Goal: Purchase product/service

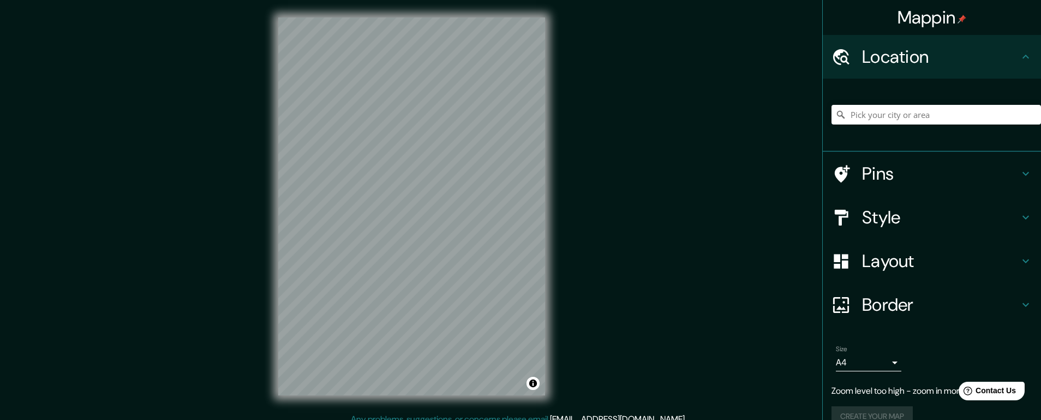
click at [47, 133] on div "Mappin Location Pins Style Layout Border Choose a border. Hint : you can make l…" at bounding box center [520, 215] width 1041 height 430
click at [561, 80] on div "© Mapbox © OpenStreetMap Improve this map" at bounding box center [412, 206] width 302 height 412
click at [625, 113] on div "Mappin Location Pins Style Layout Border Choose a border. Hint : you can make l…" at bounding box center [520, 215] width 1041 height 430
click at [624, 106] on div "Mappin Location Pins Style Layout Border Choose a border. Hint : you can make l…" at bounding box center [520, 215] width 1041 height 430
click at [629, 74] on div "Mappin Location Pins Style Layout Border Choose a border. Hint : you can make l…" at bounding box center [520, 215] width 1041 height 430
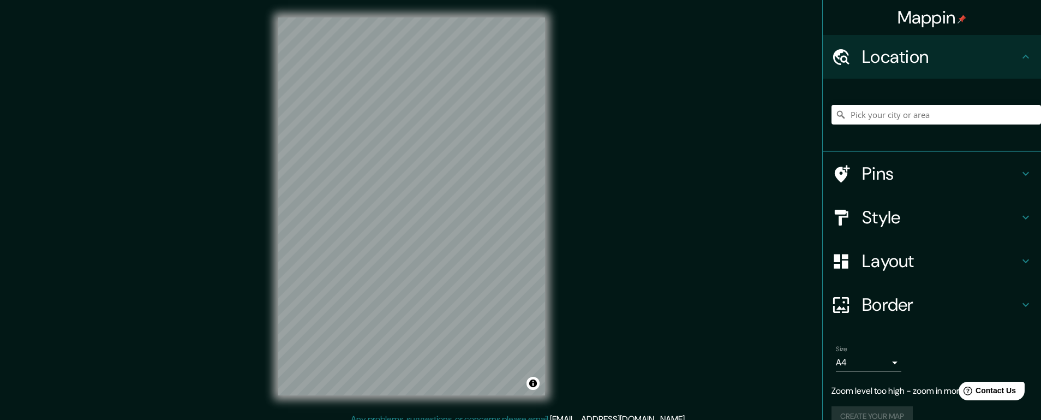
click at [605, 121] on div "Mappin Location Pins Style Layout Border Choose a border. Hint : you can make l…" at bounding box center [520, 215] width 1041 height 430
click at [860, 124] on input "Pick your city or area" at bounding box center [935, 115] width 209 height 20
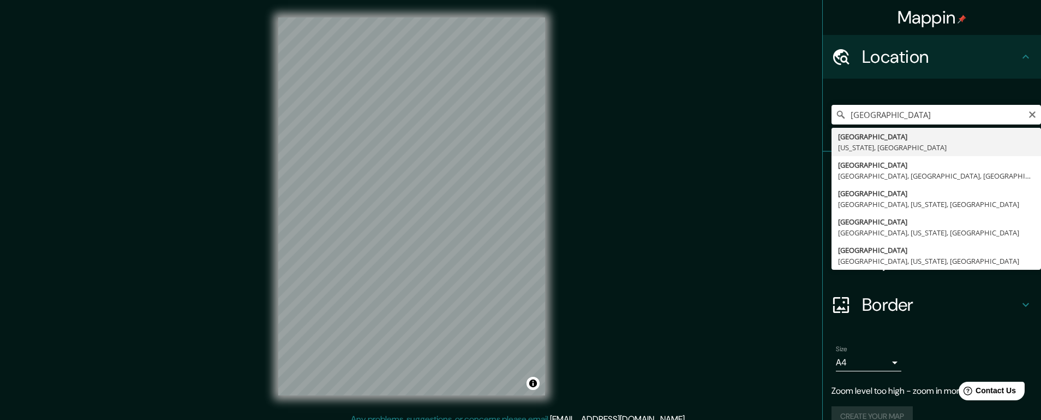
type input "[GEOGRAPHIC_DATA], [US_STATE], [GEOGRAPHIC_DATA]"
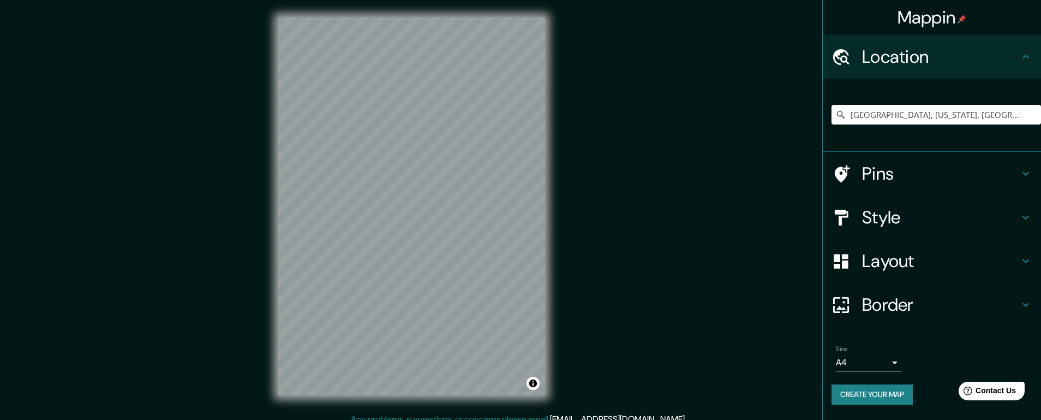
click at [113, 247] on div "Mappin Location [GEOGRAPHIC_DATA], [US_STATE], [GEOGRAPHIC_DATA] Pins Style Lay…" at bounding box center [520, 215] width 1041 height 430
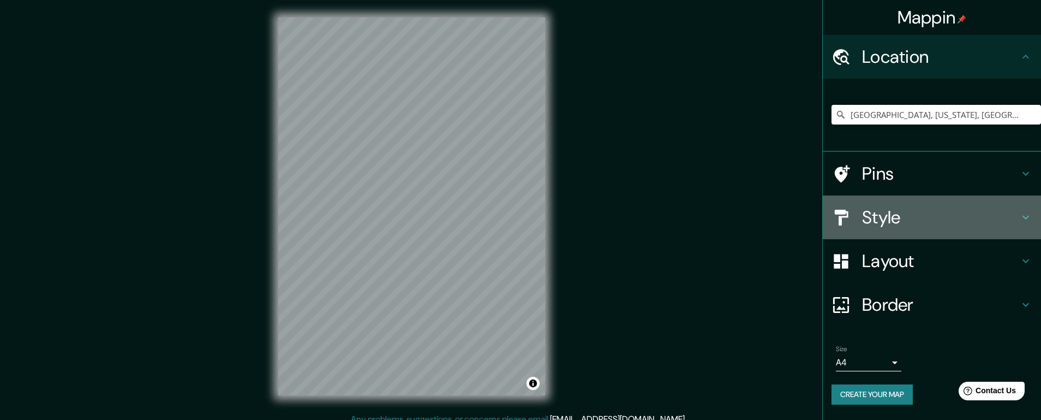
click at [1027, 224] on icon at bounding box center [1025, 217] width 13 height 13
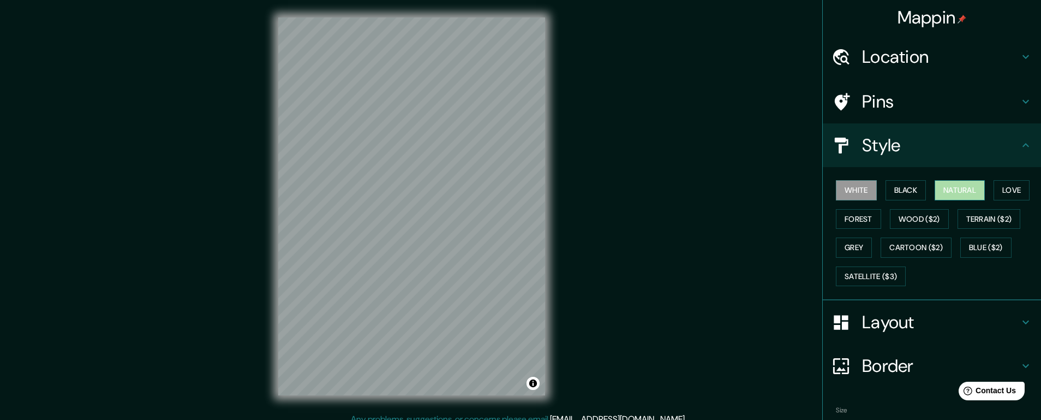
click at [979, 200] on button "Natural" at bounding box center [960, 190] width 50 height 20
click at [912, 200] on button "Black" at bounding box center [905, 190] width 41 height 20
click at [867, 200] on button "White" at bounding box center [856, 190] width 41 height 20
click at [985, 200] on button "Natural" at bounding box center [960, 190] width 50 height 20
click at [872, 258] on button "Grey" at bounding box center [854, 247] width 36 height 20
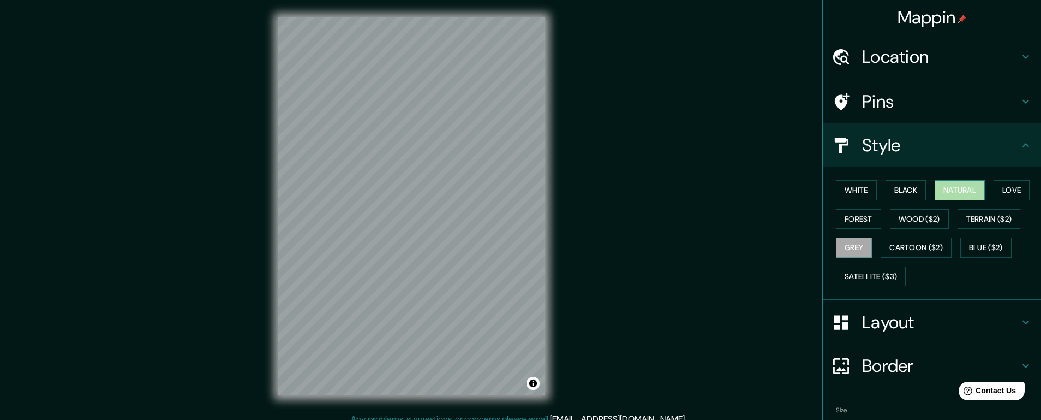
click at [978, 200] on button "Natural" at bounding box center [960, 190] width 50 height 20
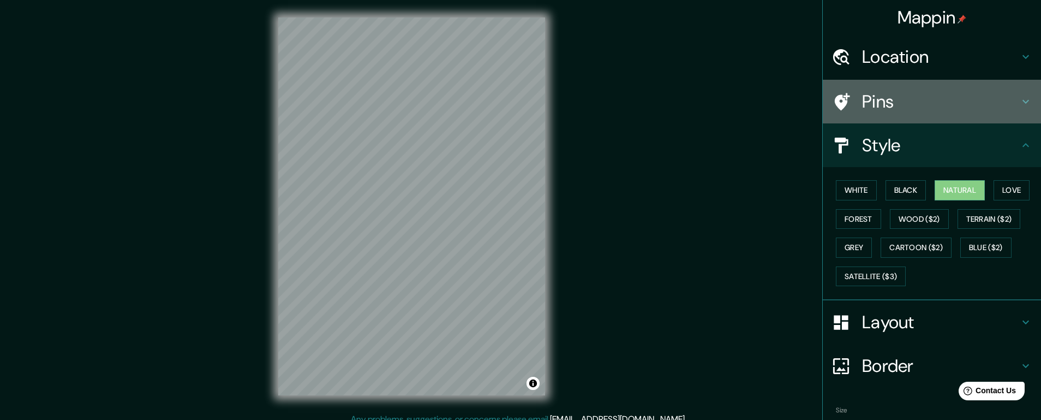
click at [1025, 104] on icon at bounding box center [1025, 102] width 7 height 4
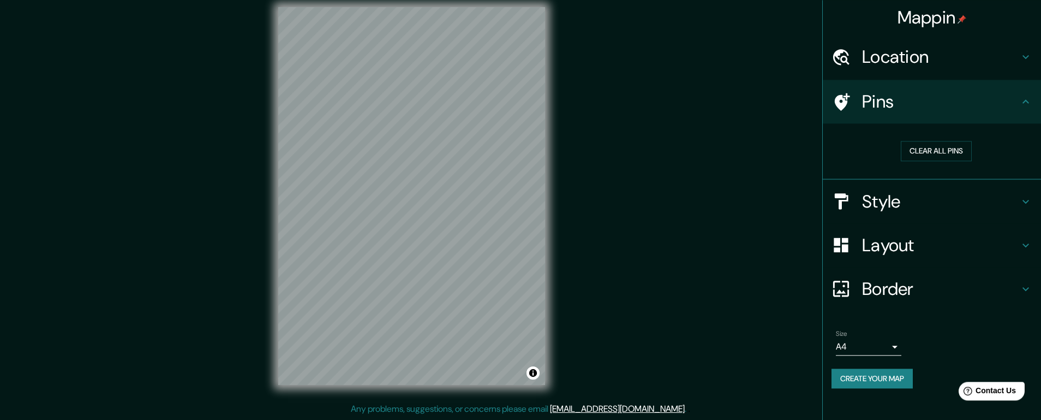
scroll to position [22, 0]
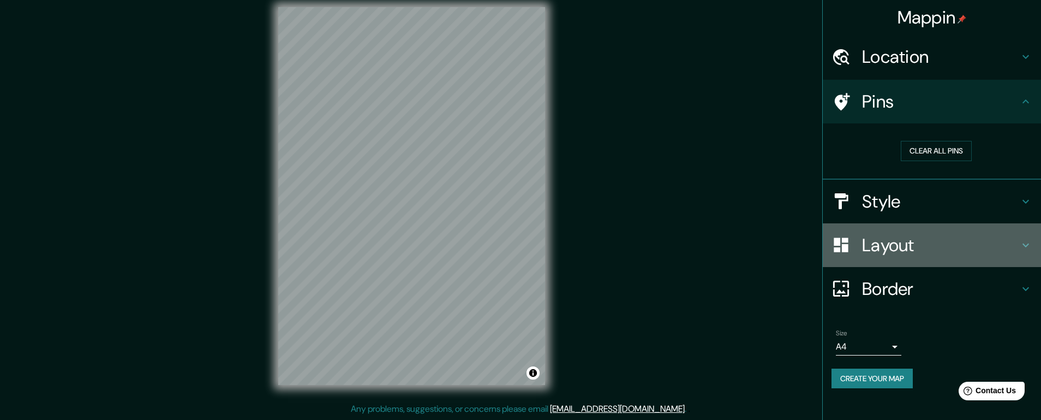
click at [1031, 252] on icon at bounding box center [1025, 244] width 13 height 13
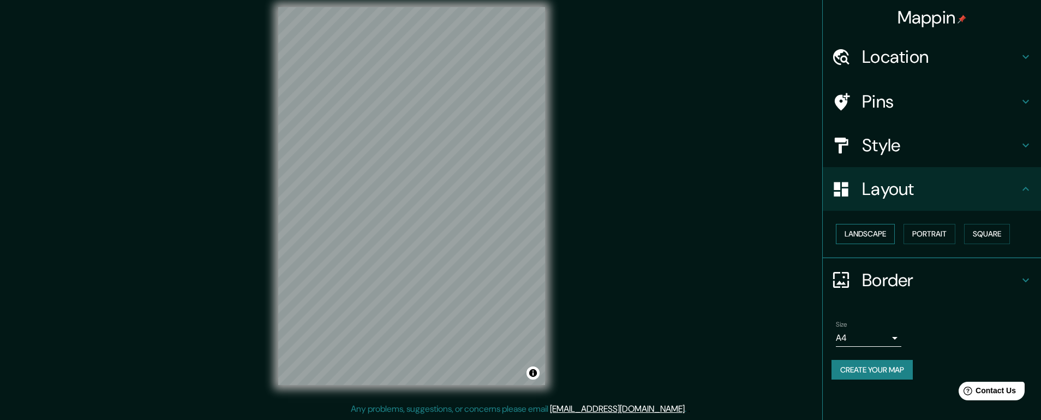
click at [865, 244] on button "Landscape" at bounding box center [865, 234] width 59 height 20
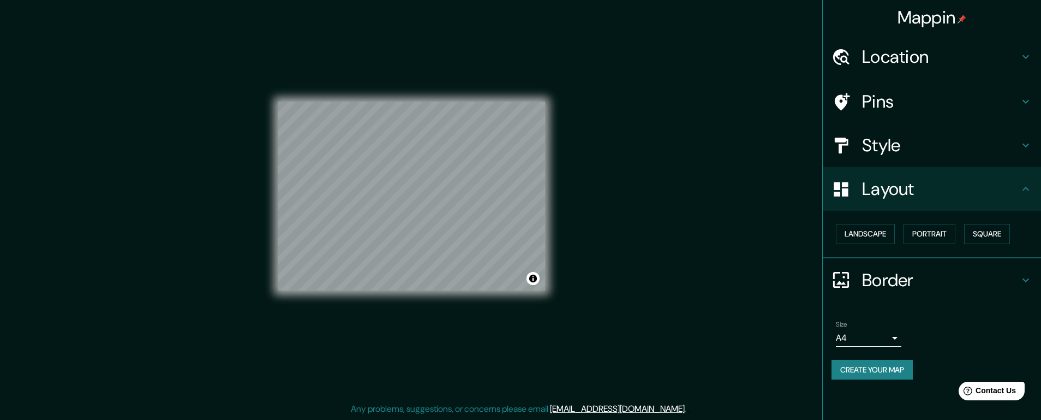
scroll to position [70, 0]
click at [1025, 282] on icon at bounding box center [1025, 280] width 7 height 4
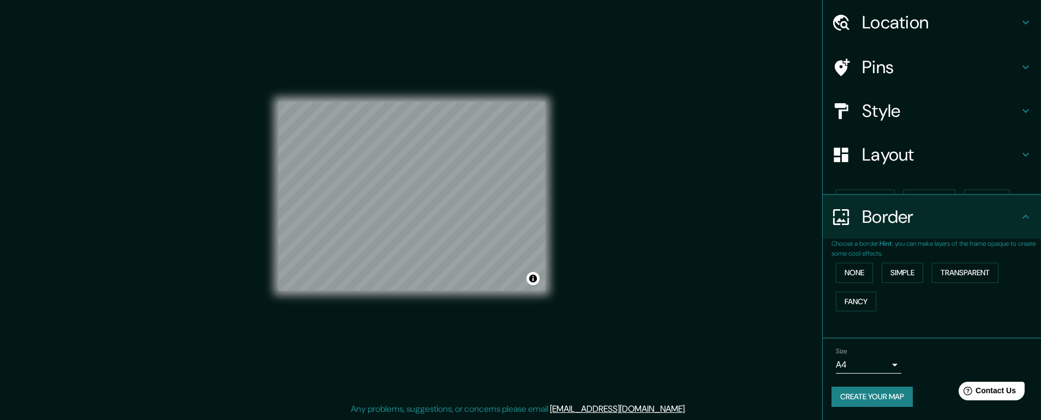
scroll to position [70, 0]
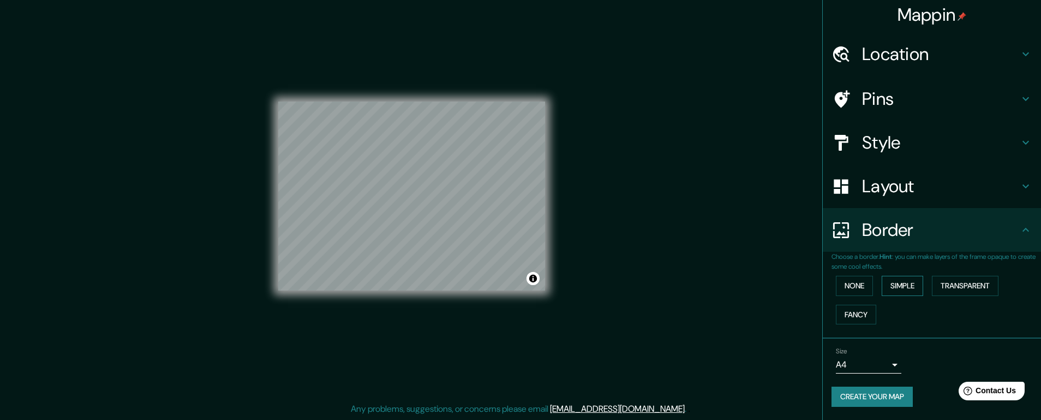
click at [902, 277] on button "Simple" at bounding box center [902, 286] width 41 height 20
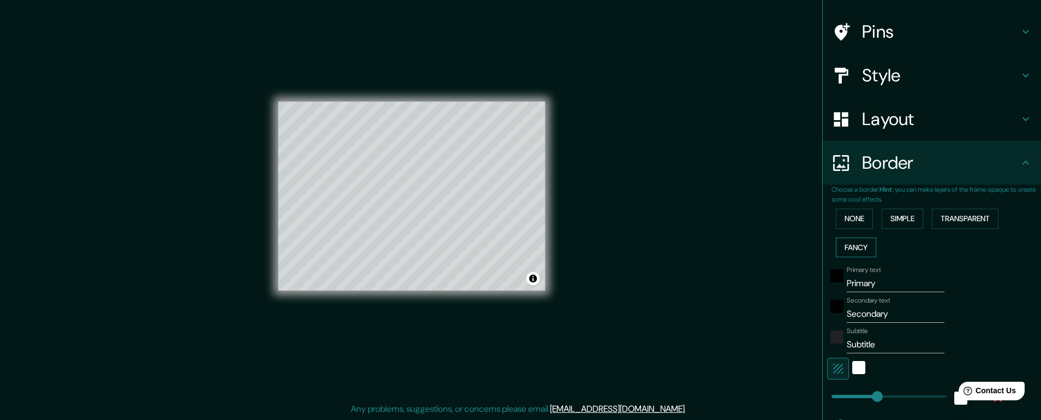
click at [864, 258] on button "Fancy" at bounding box center [856, 247] width 40 height 20
click at [974, 229] on button "Transparent" at bounding box center [965, 218] width 67 height 20
click at [870, 229] on button "None" at bounding box center [854, 218] width 37 height 20
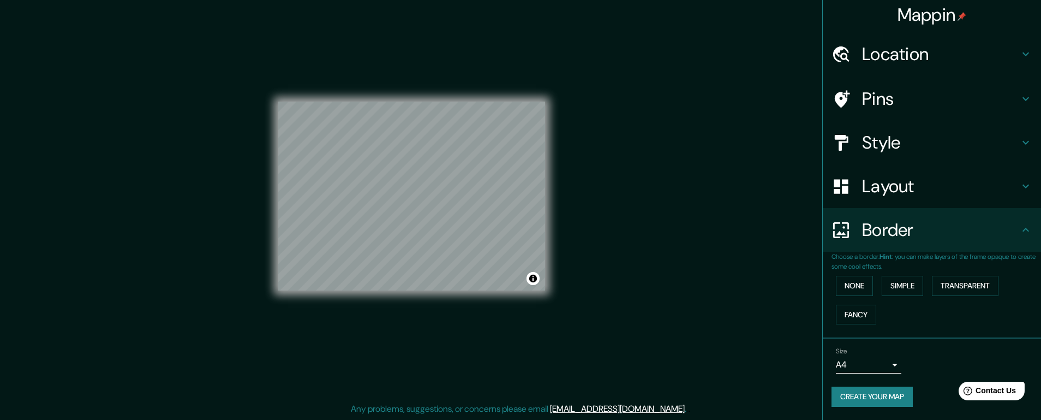
scroll to position [78, 0]
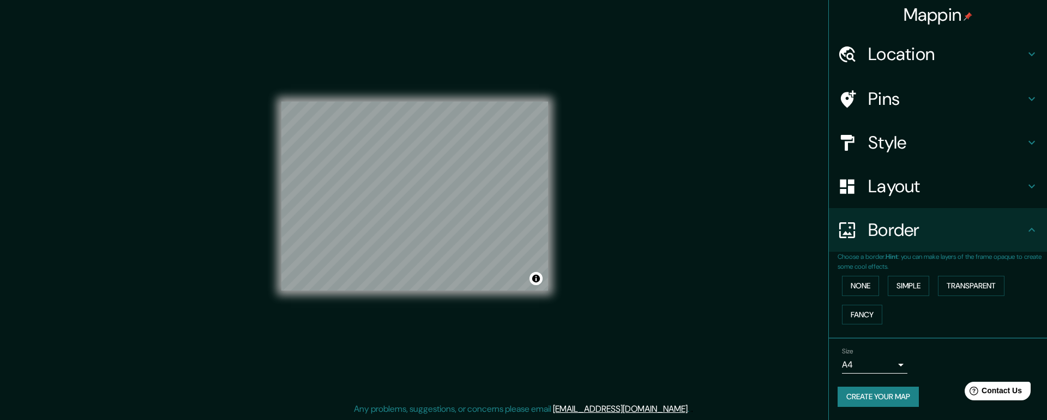
click at [894, 352] on body "Mappin Location [GEOGRAPHIC_DATA], [US_STATE], [GEOGRAPHIC_DATA] Pins Style Lay…" at bounding box center [523, 200] width 1047 height 420
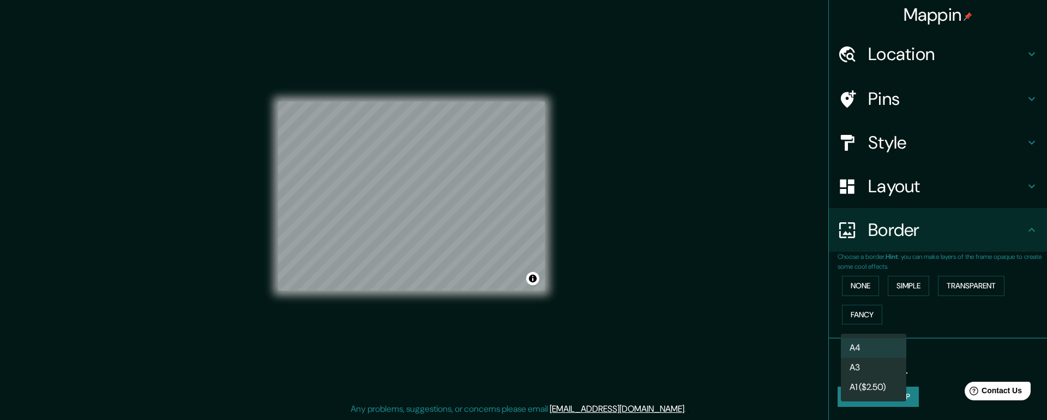
click at [864, 351] on li "A4" at bounding box center [873, 348] width 65 height 20
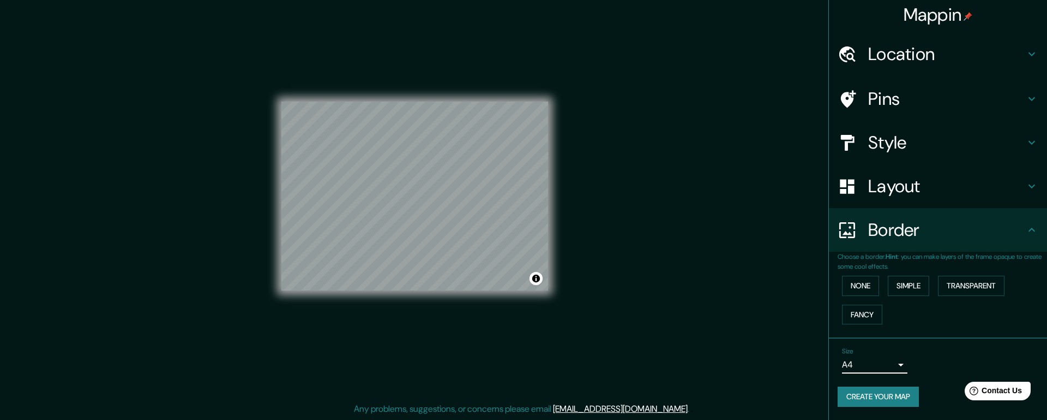
click at [899, 354] on body "Mappin Location [GEOGRAPHIC_DATA], [US_STATE], [GEOGRAPHIC_DATA] Pins Style Lay…" at bounding box center [523, 200] width 1047 height 420
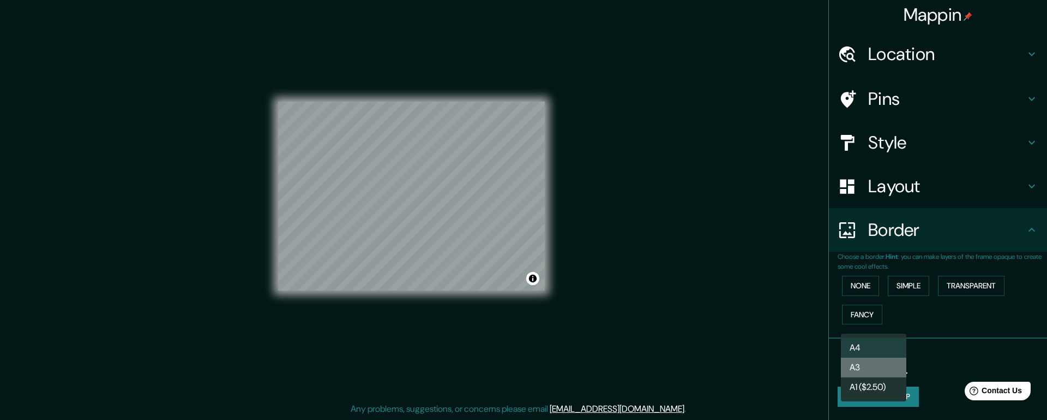
click at [872, 373] on li "A3" at bounding box center [873, 367] width 65 height 20
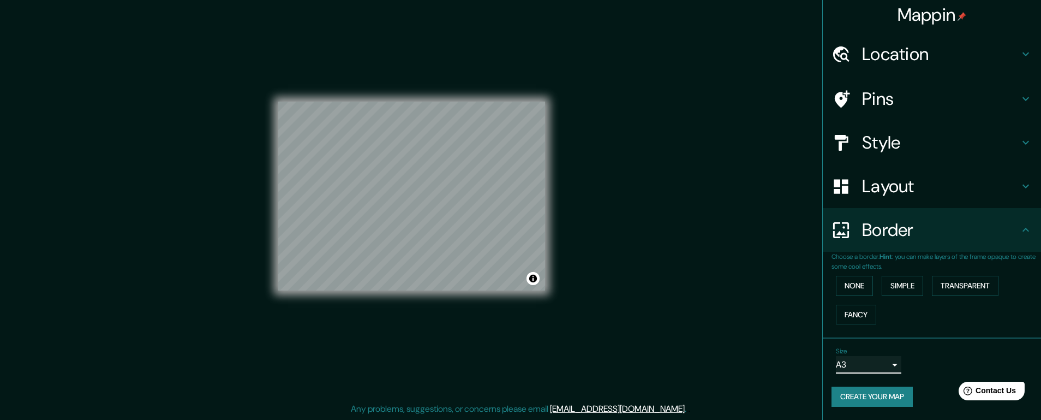
scroll to position [0, 0]
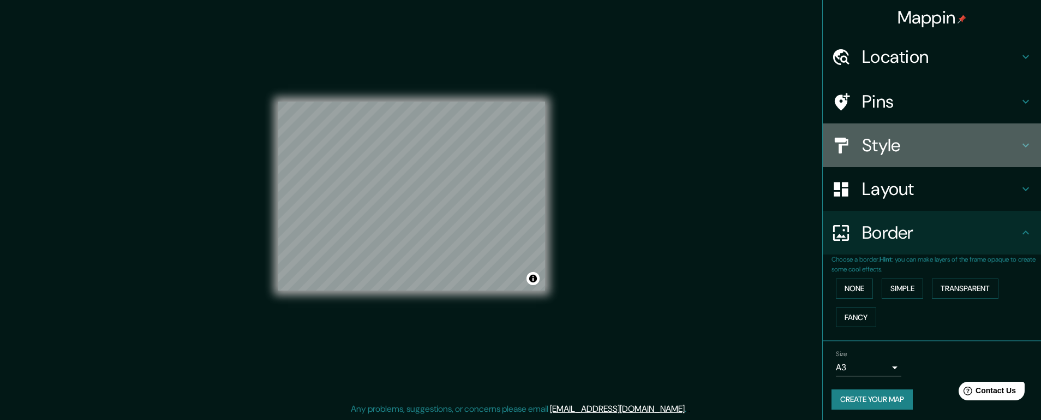
click at [1019, 152] on icon at bounding box center [1025, 145] width 13 height 13
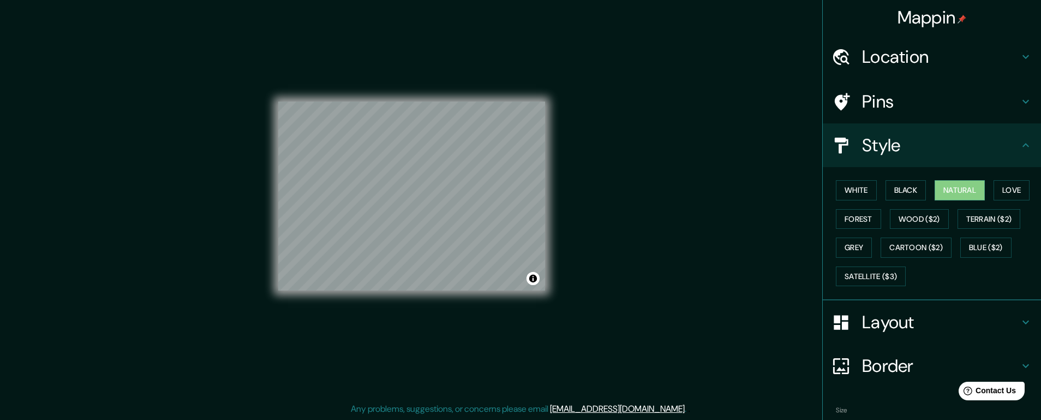
click at [1019, 152] on icon at bounding box center [1025, 145] width 13 height 13
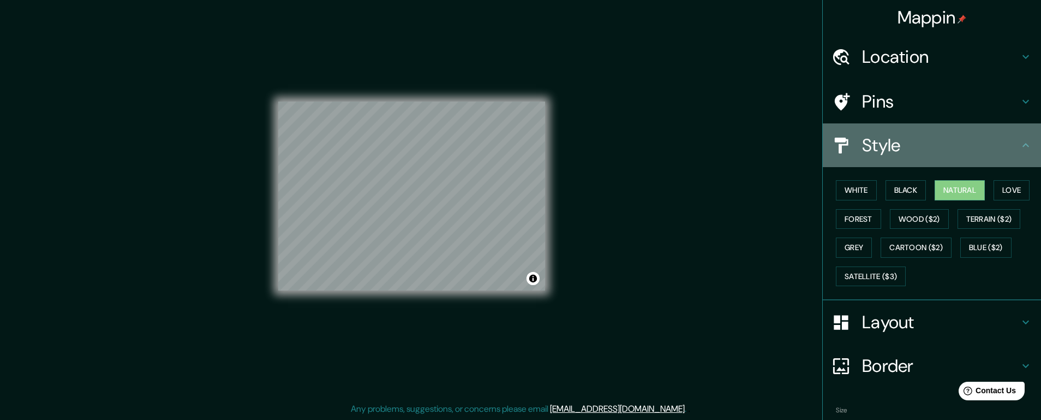
click at [1030, 152] on icon at bounding box center [1025, 145] width 13 height 13
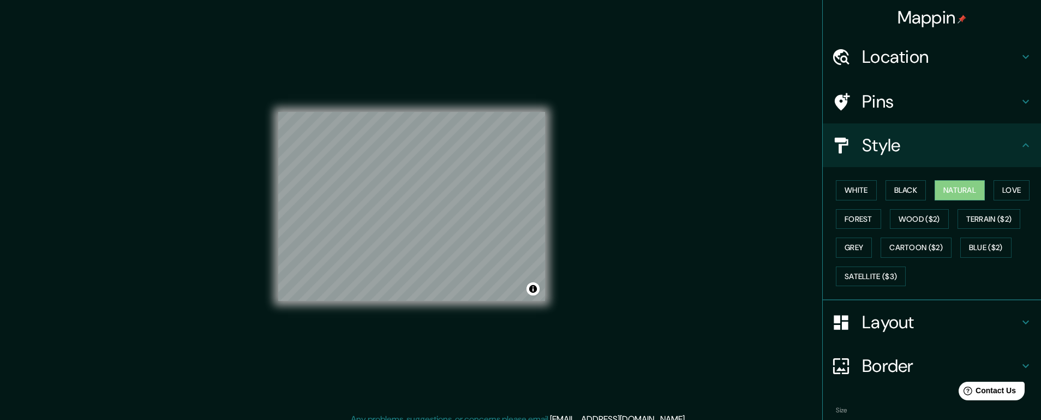
click at [365, 346] on div "© Mapbox © OpenStreetMap Improve this map" at bounding box center [411, 206] width 267 height 378
click at [917, 200] on button "Black" at bounding box center [905, 190] width 41 height 20
click at [993, 200] on button "Love" at bounding box center [1011, 190] width 36 height 20
click at [881, 229] on button "Forest" at bounding box center [858, 219] width 45 height 20
click at [487, 314] on div "© Mapbox © OpenStreetMap Improve this map" at bounding box center [411, 206] width 267 height 378
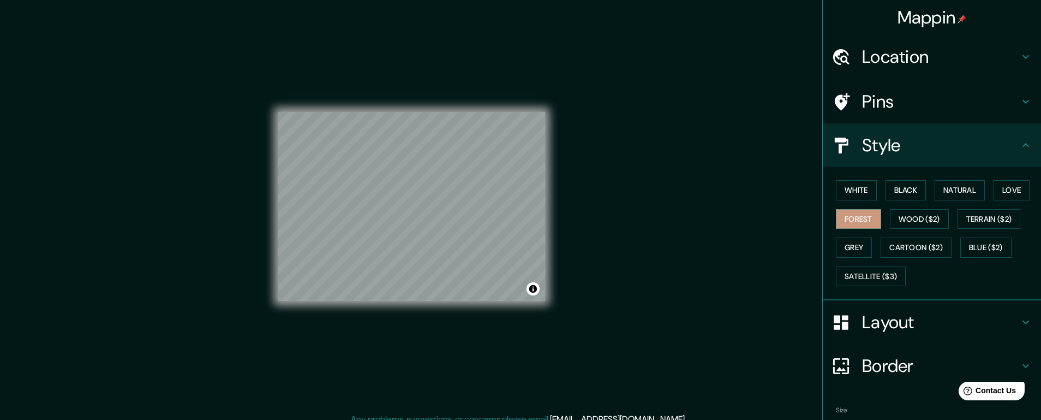
click at [433, 313] on div "© Mapbox © OpenStreetMap Improve this map" at bounding box center [411, 206] width 267 height 378
